Goal: Task Accomplishment & Management: Use online tool/utility

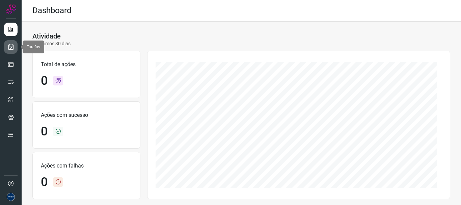
click at [13, 47] on icon at bounding box center [10, 47] width 7 height 7
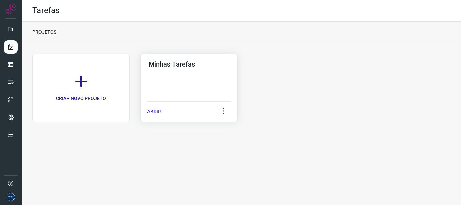
click at [159, 114] on p "ABRIR" at bounding box center [154, 111] width 14 height 7
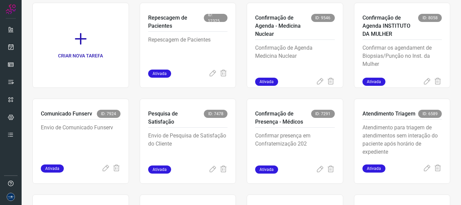
scroll to position [142, 0]
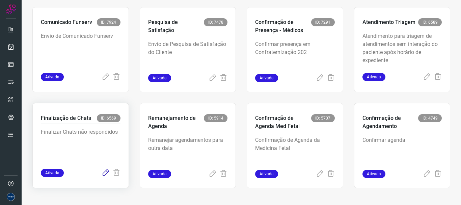
click at [102, 172] on icon at bounding box center [106, 173] width 8 height 8
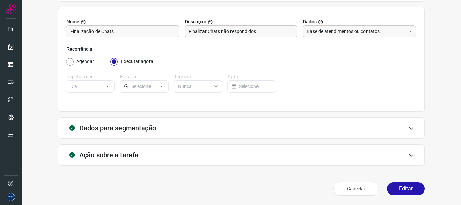
scroll to position [59, 0]
click at [403, 188] on button "Editar" at bounding box center [405, 188] width 37 height 13
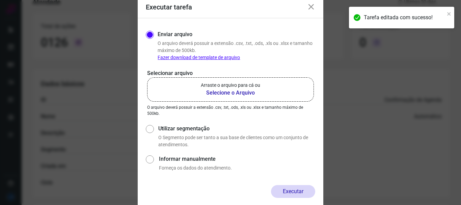
click at [187, 129] on label "Utilizar segmentação" at bounding box center [236, 128] width 157 height 8
click at [153, 129] on input "Utilizar segmentação" at bounding box center [149, 135] width 7 height 25
radio input "true"
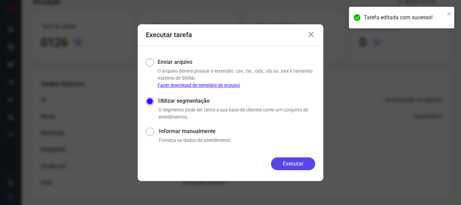
click at [290, 164] on button "Executar" at bounding box center [293, 163] width 44 height 13
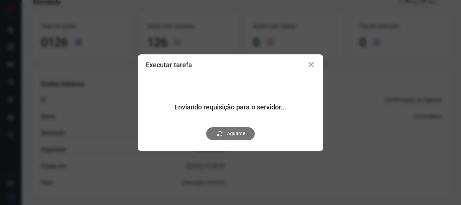
click at [310, 65] on icon at bounding box center [311, 65] width 8 height 8
